Goal: Transaction & Acquisition: Obtain resource

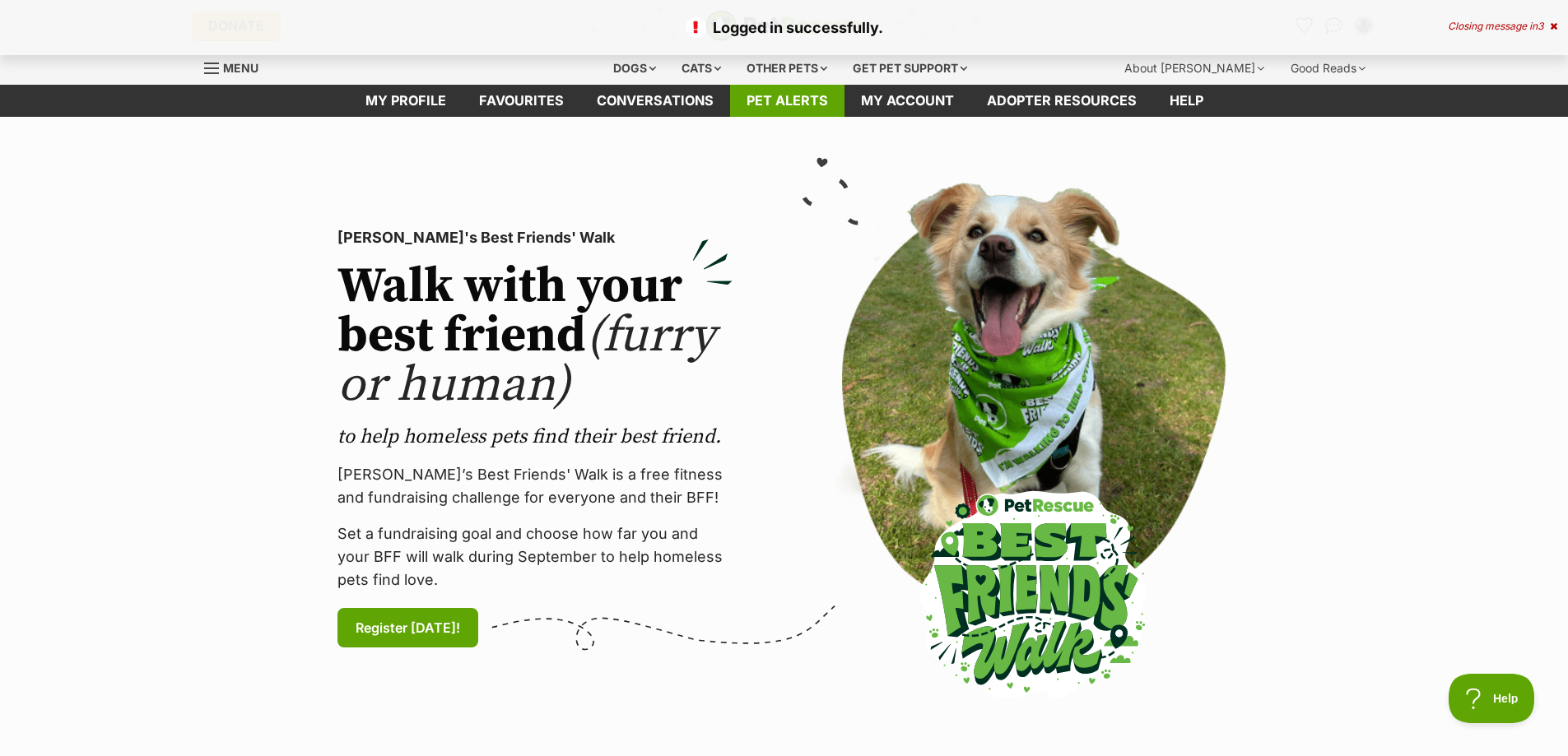
click at [793, 89] on link "Pet alerts" at bounding box center [787, 101] width 115 height 32
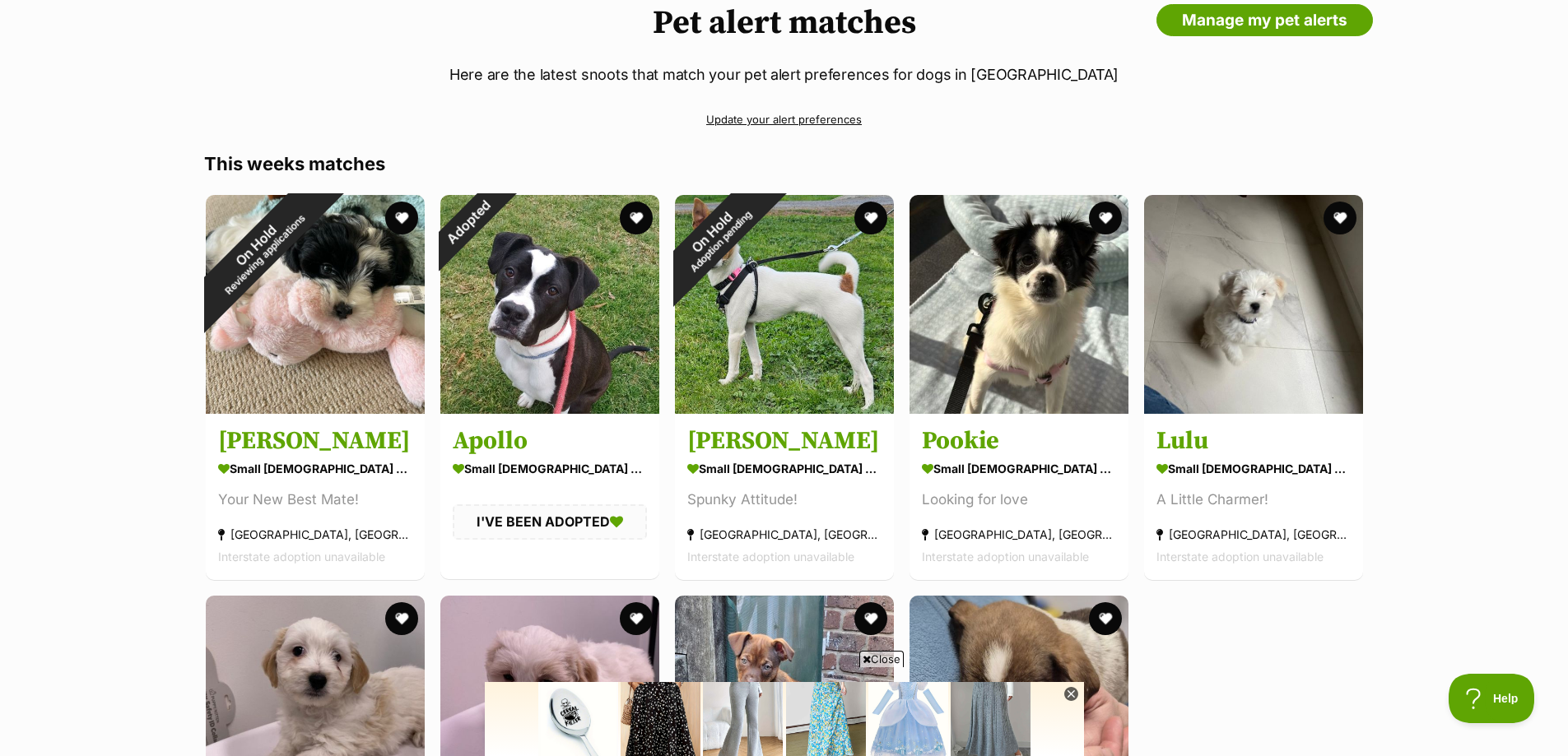
scroll to position [204, 0]
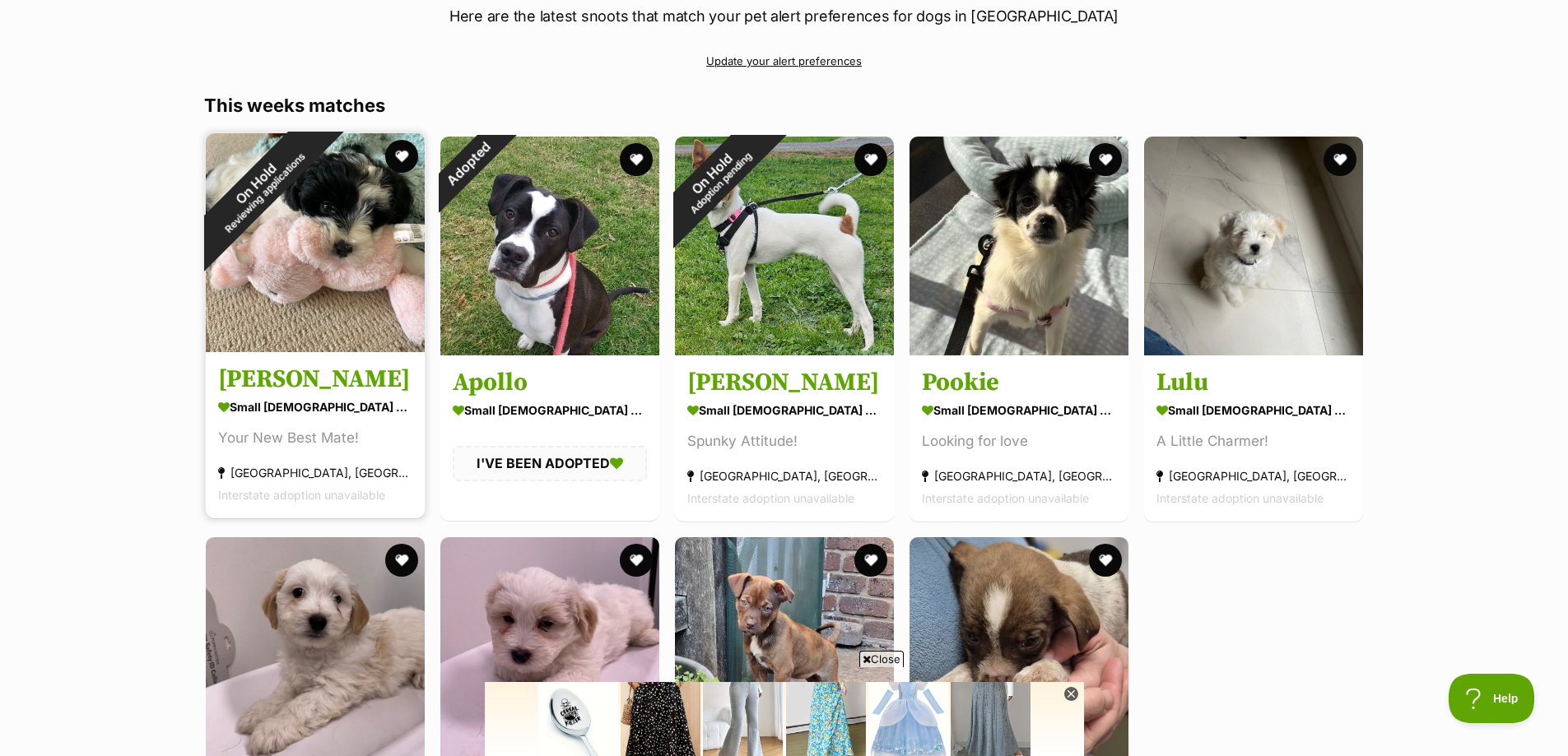
click at [254, 383] on h3 "Neville" at bounding box center [314, 379] width 194 height 32
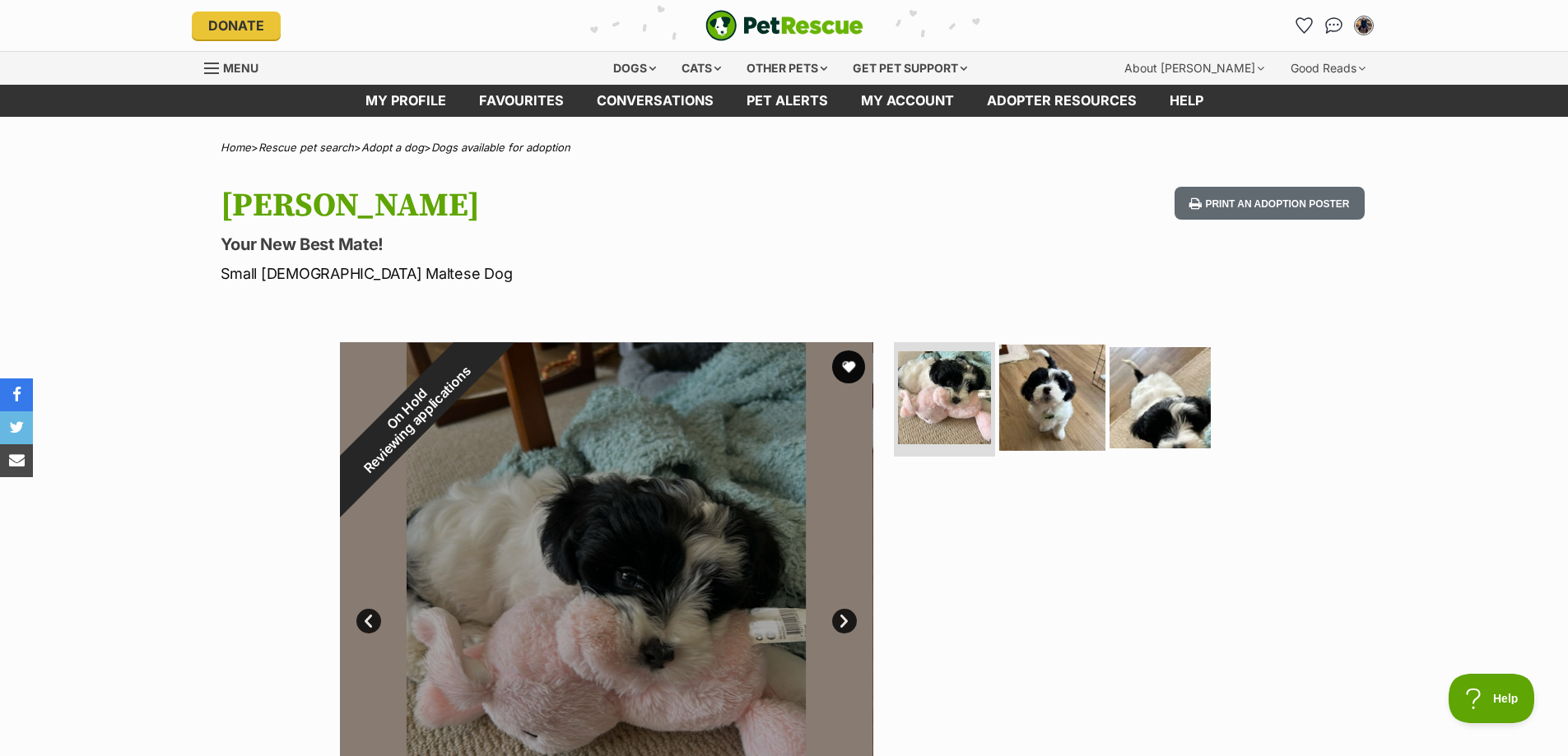
click at [1065, 416] on img at bounding box center [1051, 396] width 106 height 106
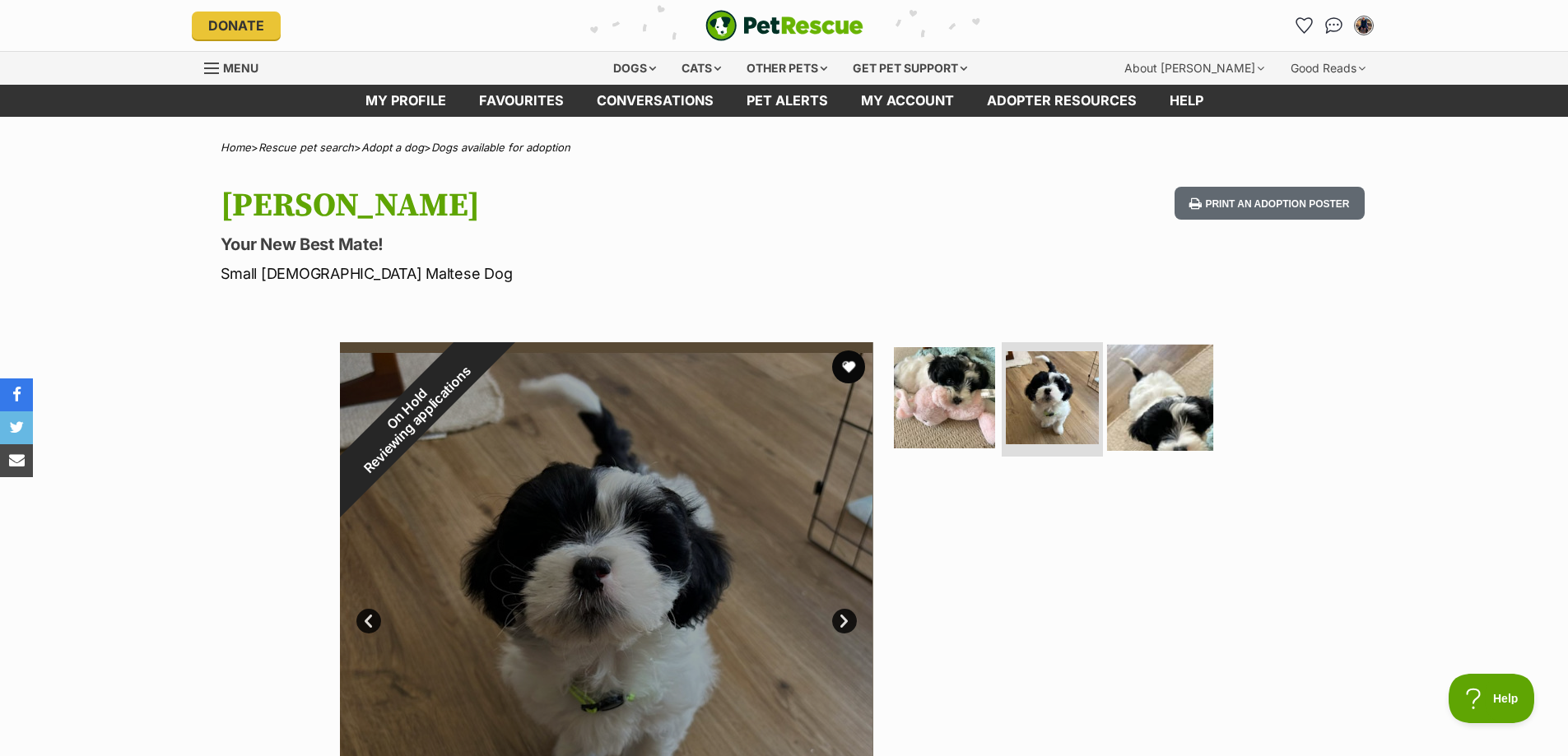
click at [1164, 425] on img at bounding box center [1159, 396] width 106 height 106
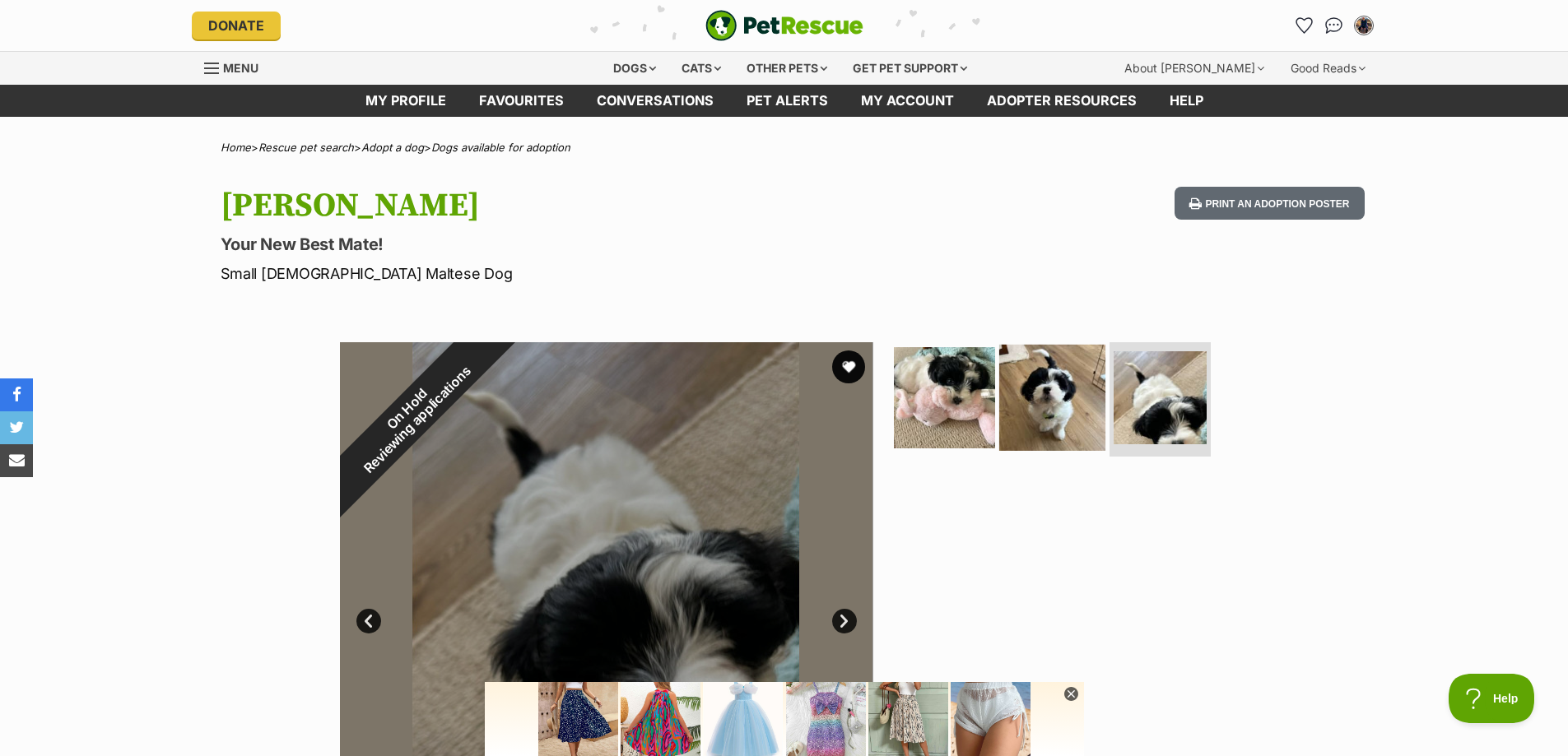
click at [1065, 426] on img at bounding box center [1051, 396] width 106 height 106
